Goal: Task Accomplishment & Management: Use online tool/utility

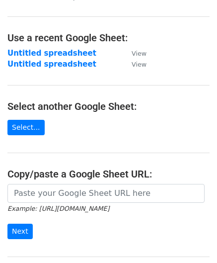
scroll to position [99, 0]
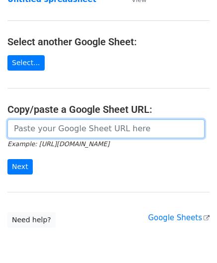
click at [39, 127] on input "url" at bounding box center [105, 128] width 197 height 19
paste input "[URL][DOMAIN_NAME]"
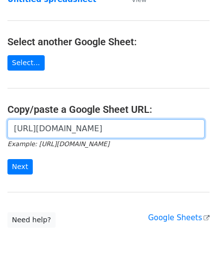
scroll to position [0, 211]
type input "[URL][DOMAIN_NAME]"
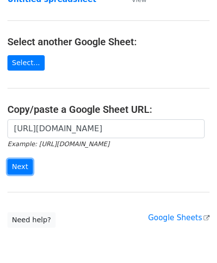
click at [18, 160] on input "Next" at bounding box center [19, 166] width 25 height 15
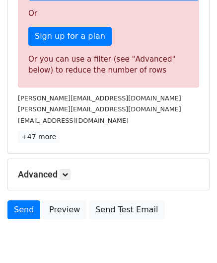
scroll to position [336, 0]
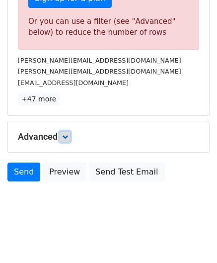
click at [65, 135] on icon at bounding box center [65, 137] width 6 height 6
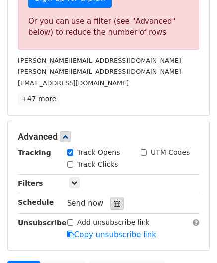
click at [114, 200] on icon at bounding box center [117, 203] width 6 height 7
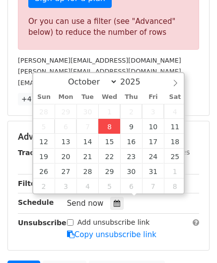
type input "[DATE] 12:00"
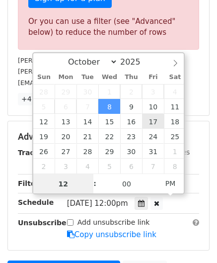
paste input "6"
type input "6"
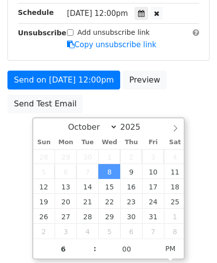
type input "[DATE] 18:00"
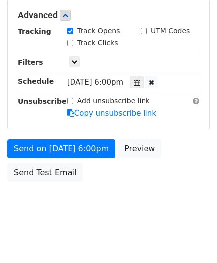
scroll to position [456, 0]
